Goal: Transaction & Acquisition: Purchase product/service

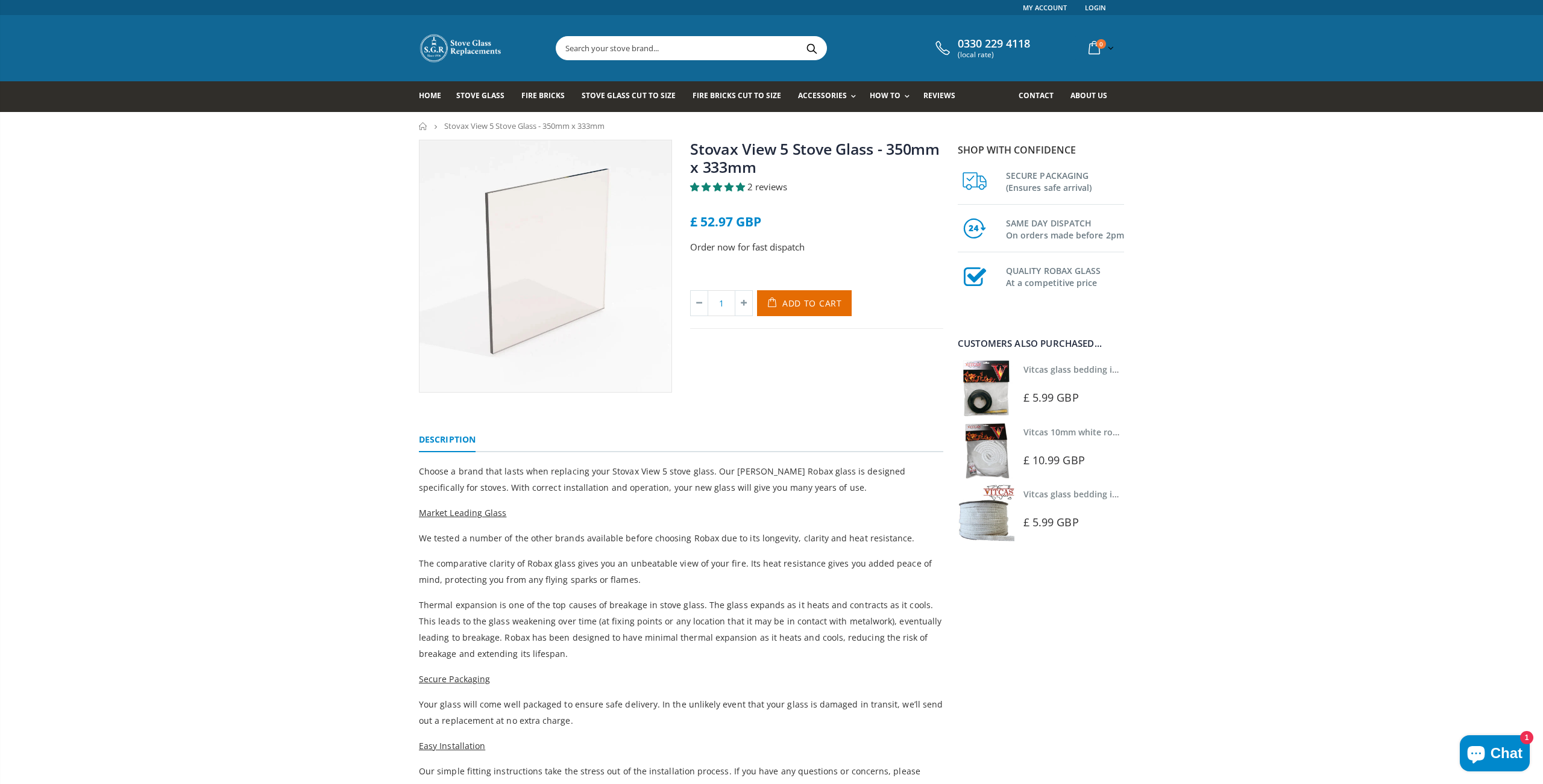
click at [1047, 368] on link "Vitcas glass bedding in tape - 2mm x 10mm x 2 meters" at bounding box center [1135, 369] width 225 height 11
click at [788, 299] on span "Add to Cart" at bounding box center [812, 303] width 60 height 11
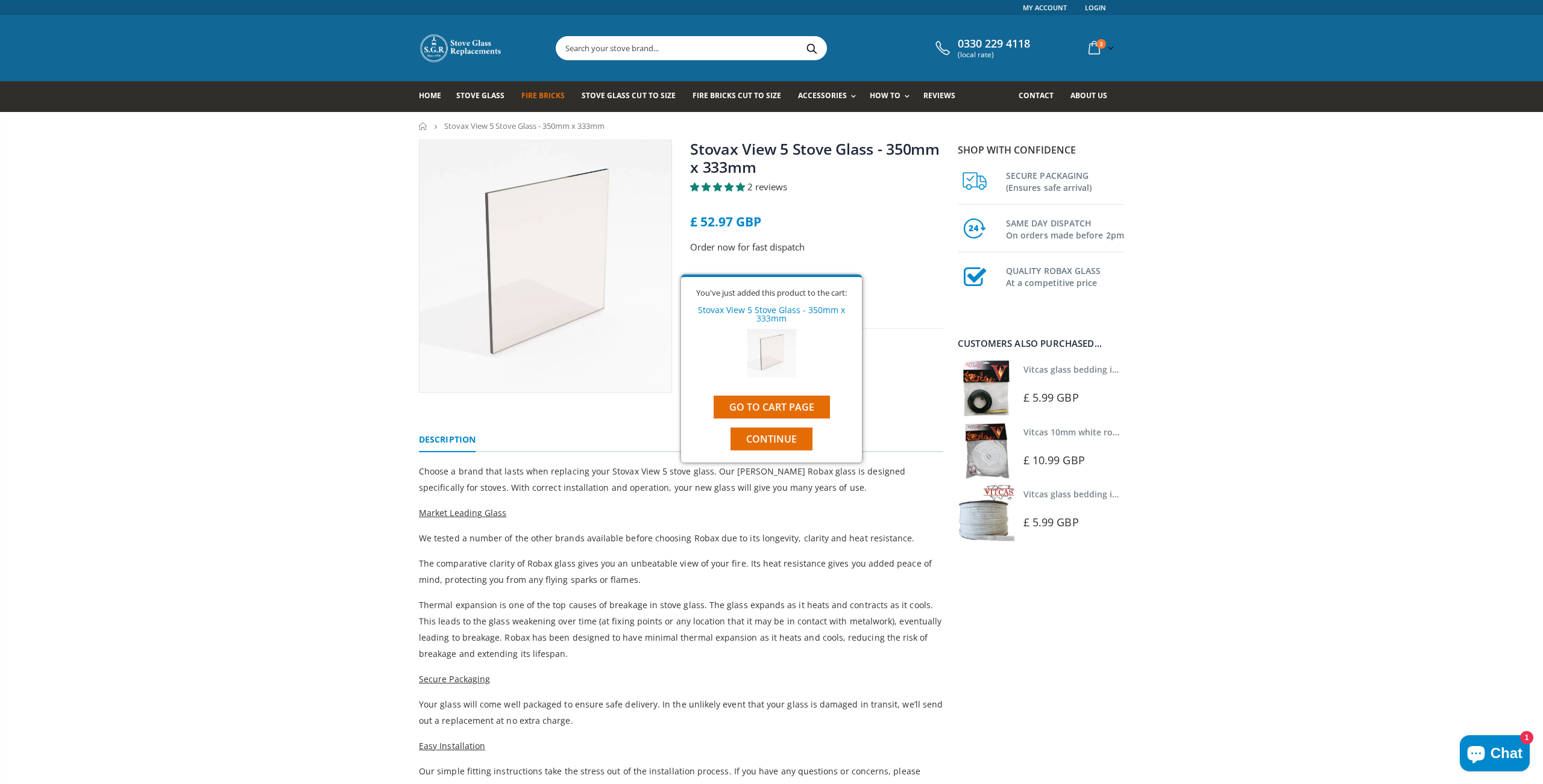
click at [536, 98] on span "Fire Bricks" at bounding box center [543, 95] width 43 height 10
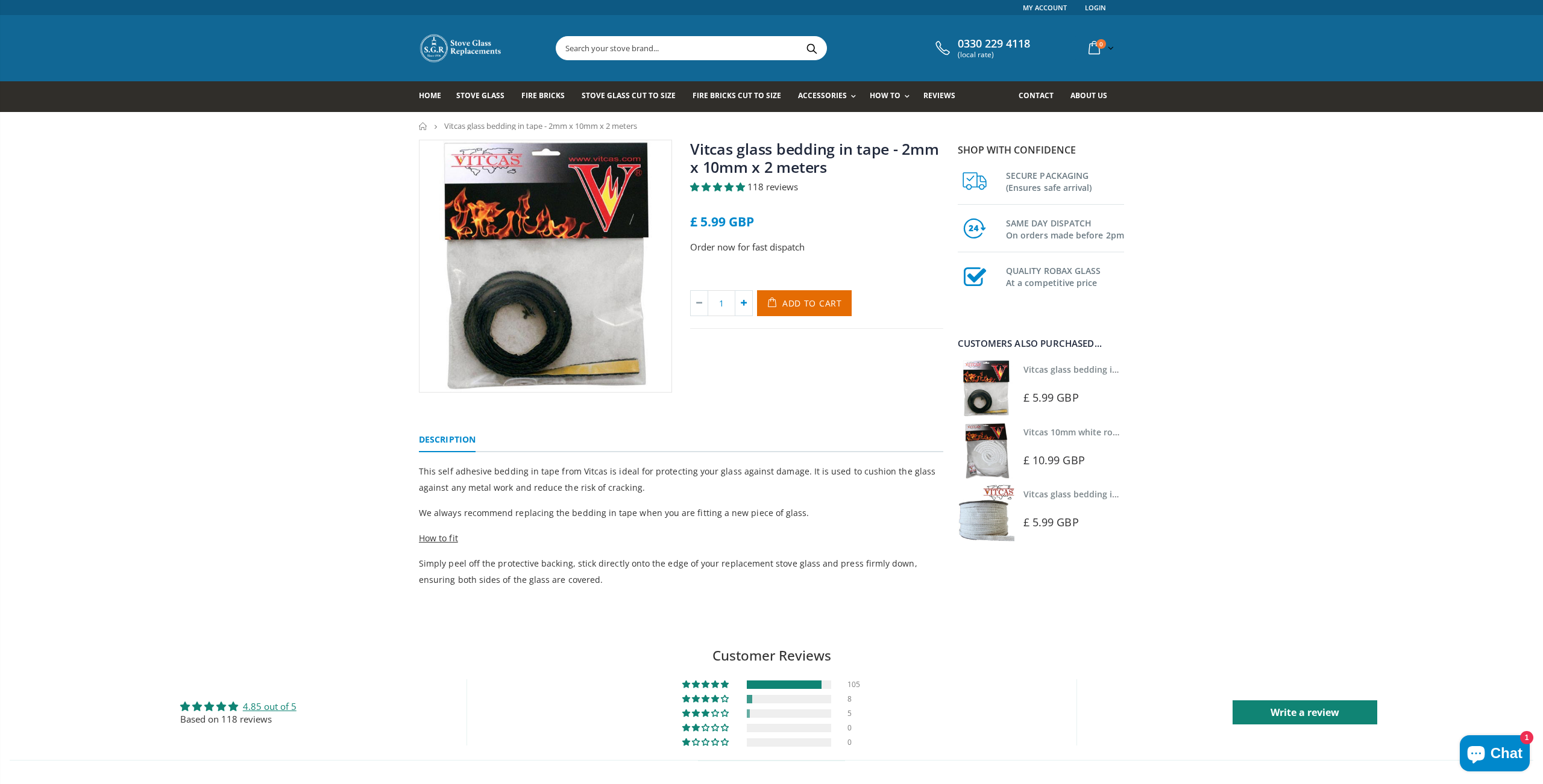
click at [743, 298] on icon at bounding box center [743, 303] width 17 height 25
type input "2"
click at [796, 300] on span "Add to Cart" at bounding box center [812, 303] width 60 height 11
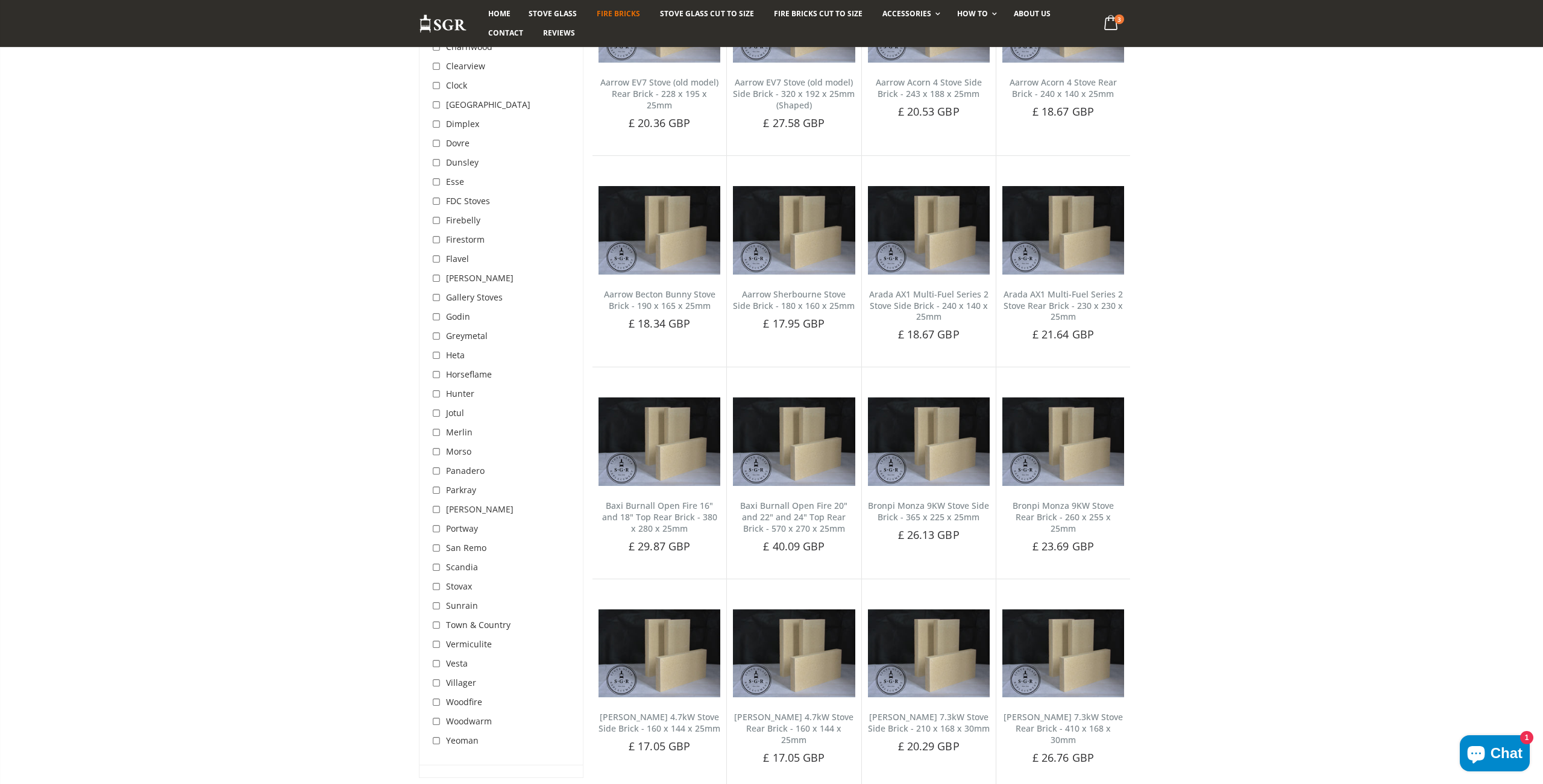
scroll to position [662, 0]
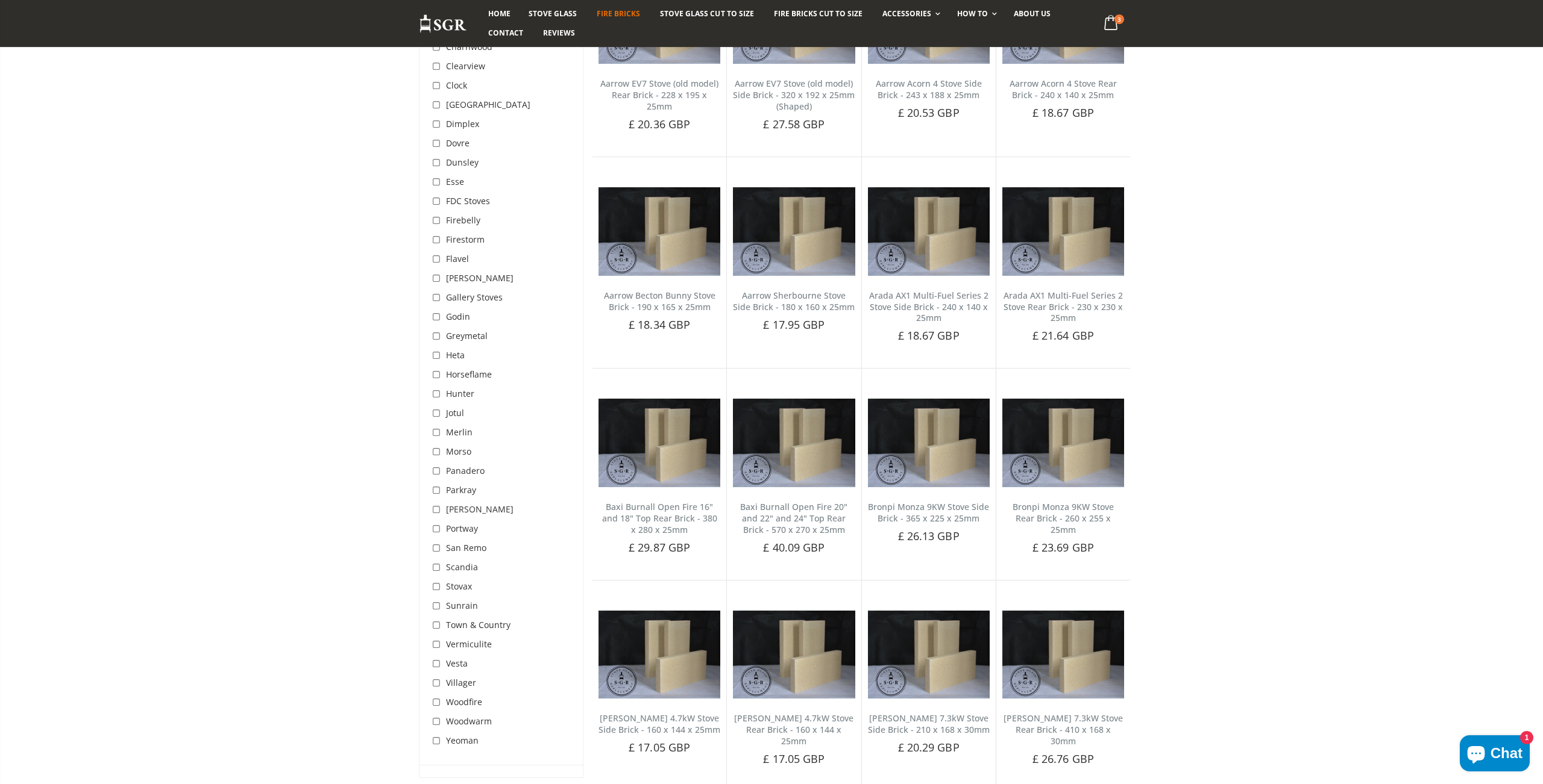
click at [462, 581] on span "Stovax" at bounding box center [459, 586] width 26 height 11
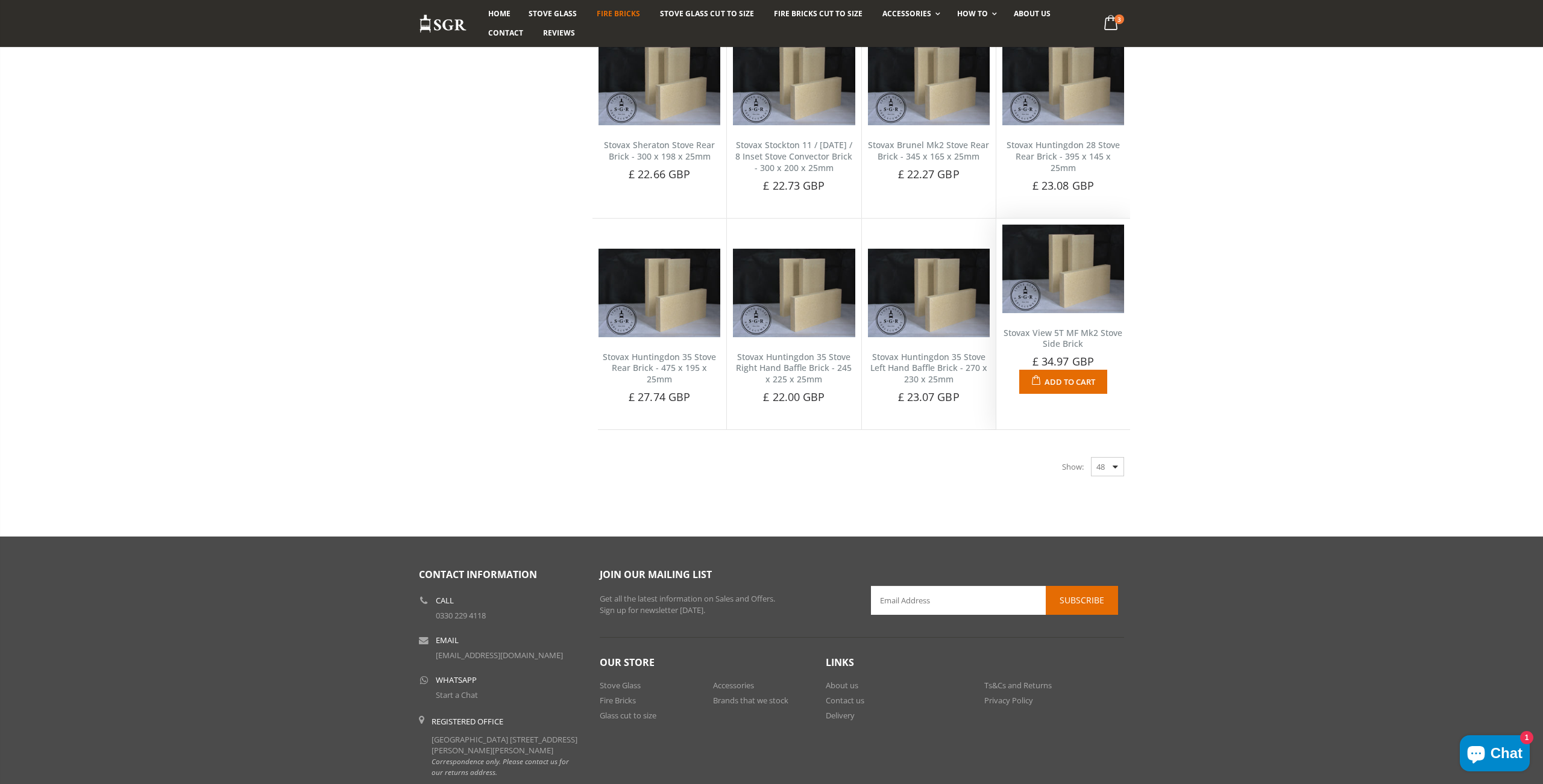
scroll to position [1239, 1]
click at [1059, 267] on img at bounding box center [1063, 269] width 122 height 88
